Goal: Task Accomplishment & Management: Use online tool/utility

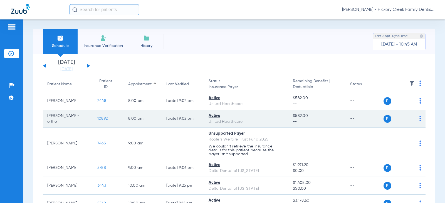
scroll to position [28, 0]
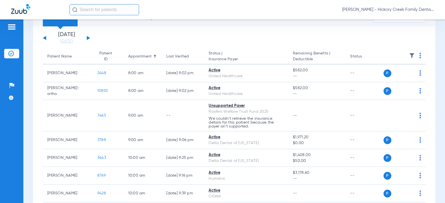
click at [89, 37] on button at bounding box center [88, 38] width 3 height 4
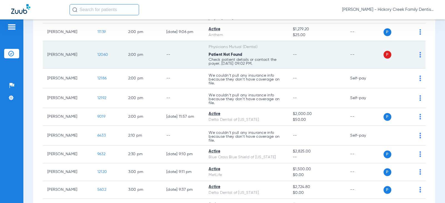
scroll to position [588, 0]
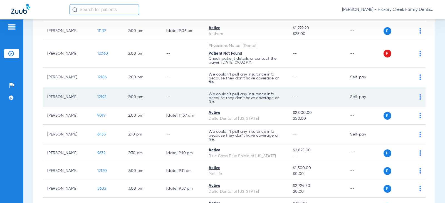
click at [384, 94] on span "P" at bounding box center [388, 97] width 8 height 8
click at [97, 99] on span "12192" at bounding box center [101, 97] width 9 height 4
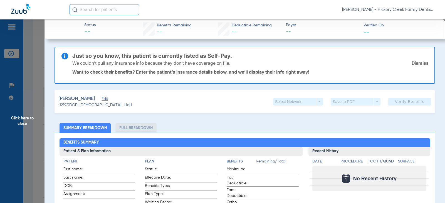
type input "[PERSON_NAME]"
type input "Sendra"
type input "[DATE]"
click at [407, 61] on div "We couldn’t pull any insurance info because they don’t have coverage on file. D…" at bounding box center [250, 63] width 357 height 14
click at [412, 64] on link "Dismiss" at bounding box center [420, 63] width 17 height 6
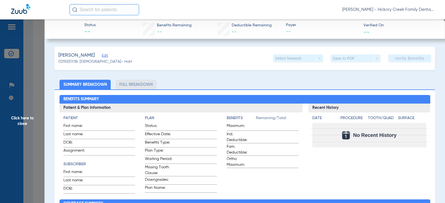
click at [105, 54] on span "Edit" at bounding box center [104, 56] width 5 height 5
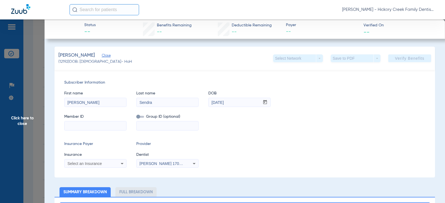
scroll to position [28, 0]
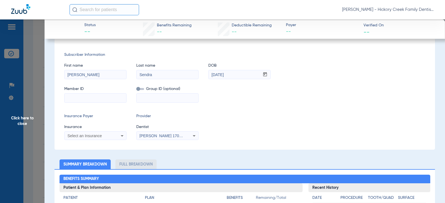
paste input "08078575128"
type input "08078575128"
click at [117, 139] on div "Select an Insurance" at bounding box center [96, 136] width 62 height 7
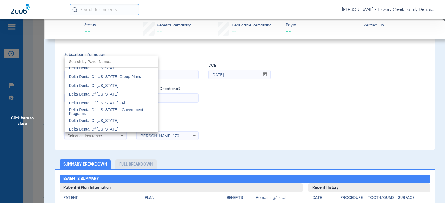
scroll to position [1141, 0]
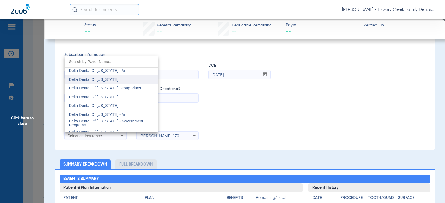
click at [99, 79] on span "Delta Dental Of [US_STATE]" at bounding box center [94, 79] width 50 height 4
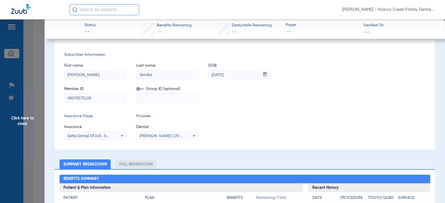
click at [161, 135] on span "[PERSON_NAME] 1700278959" at bounding box center [167, 136] width 55 height 4
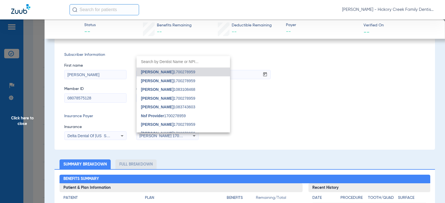
click at [173, 61] on input "dropdown search" at bounding box center [184, 61] width 94 height 11
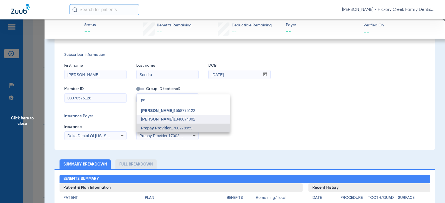
type input "pa"
click at [215, 120] on mat-option "Yun Jun Park 1346074002" at bounding box center [184, 119] width 94 height 9
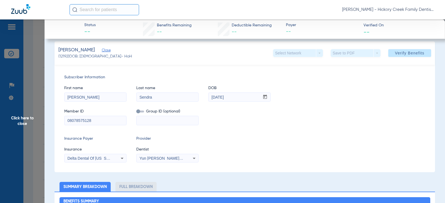
scroll to position [0, 0]
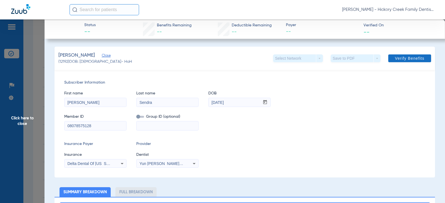
click at [389, 58] on span at bounding box center [410, 58] width 43 height 13
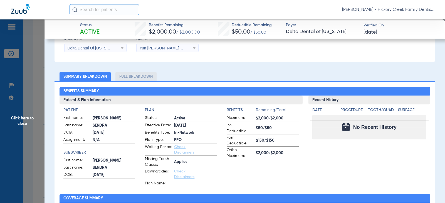
scroll to position [155, 0]
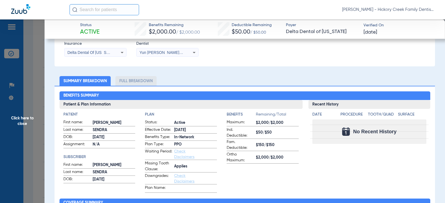
click at [147, 81] on li "Full Breakdown" at bounding box center [135, 81] width 41 height 10
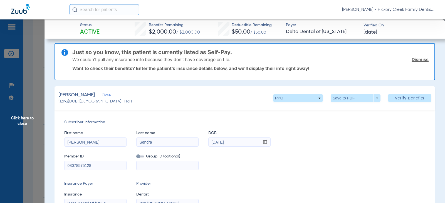
scroll to position [0, 0]
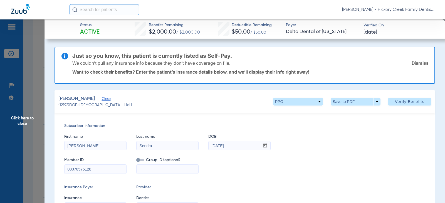
click at [419, 64] on link "Dismiss" at bounding box center [420, 63] width 17 height 6
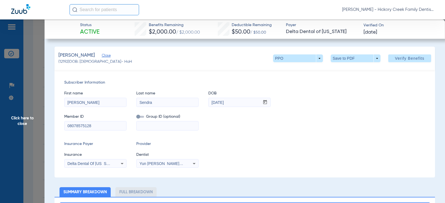
click at [107, 55] on span "Close" at bounding box center [104, 56] width 5 height 5
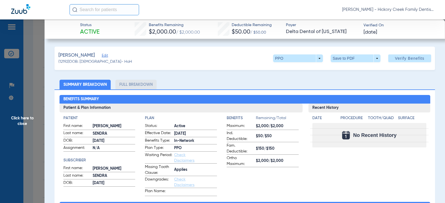
click at [19, 123] on span "Click here to close" at bounding box center [22, 120] width 45 height 203
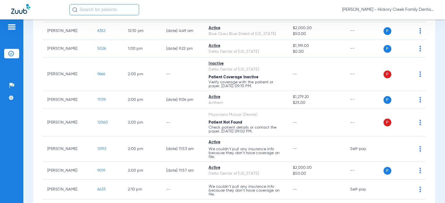
scroll to position [557, 0]
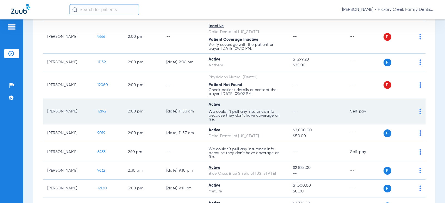
click at [93, 110] on td "12192" at bounding box center [108, 112] width 31 height 26
click at [97, 110] on span "12192" at bounding box center [101, 112] width 9 height 4
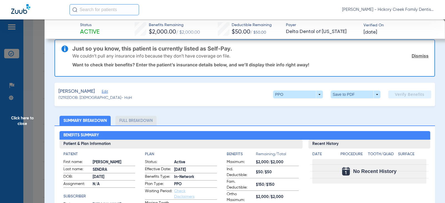
scroll to position [0, 0]
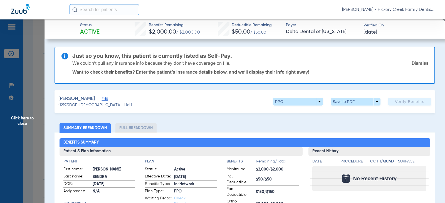
click at [15, 120] on span "Click here to close" at bounding box center [22, 120] width 45 height 203
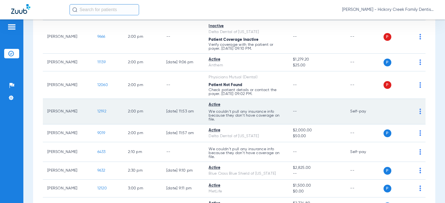
click at [420, 112] on img at bounding box center [421, 112] width 2 height 6
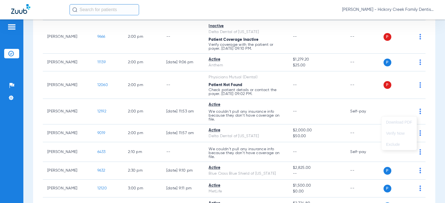
click at [74, 104] on div at bounding box center [222, 101] width 445 height 203
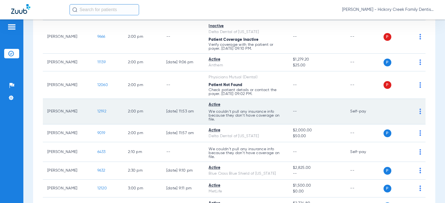
click at [93, 112] on td "12192" at bounding box center [108, 112] width 31 height 26
click at [95, 114] on td "12192" at bounding box center [108, 112] width 31 height 26
click at [97, 112] on span "12192" at bounding box center [101, 112] width 9 height 4
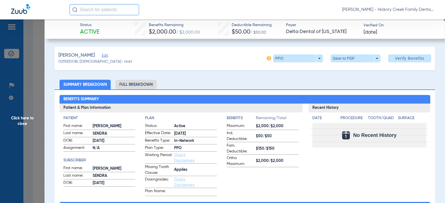
click at [129, 87] on li "Full Breakdown" at bounding box center [135, 85] width 41 height 10
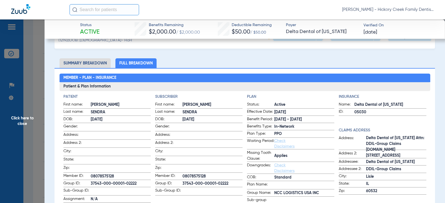
scroll to position [28, 0]
